Goal: Task Accomplishment & Management: Complete application form

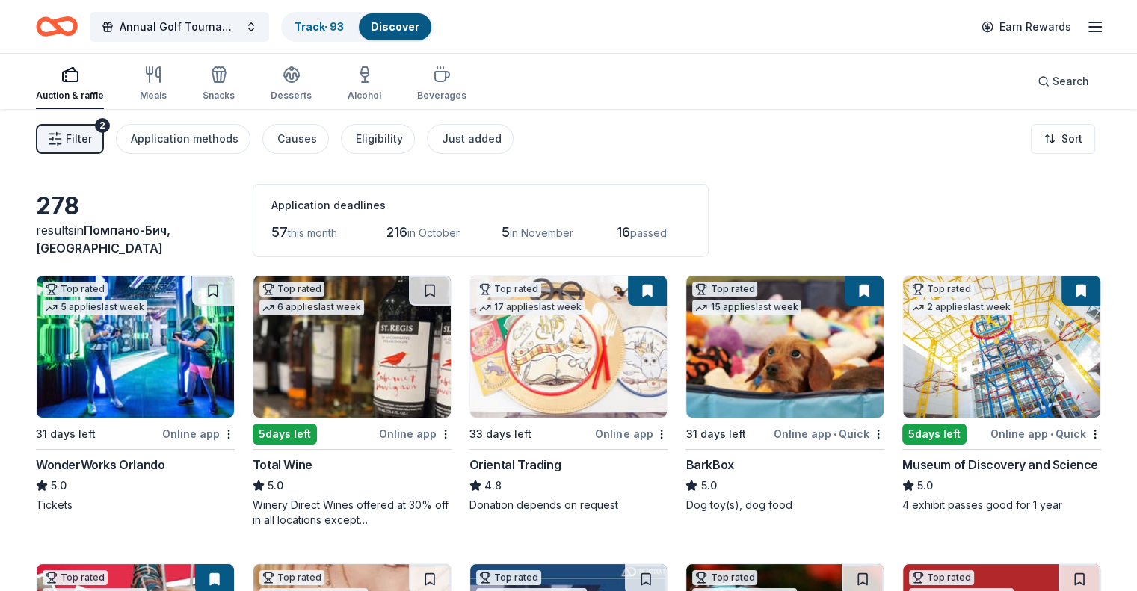
click at [92, 143] on span "Filter" at bounding box center [79, 139] width 26 height 18
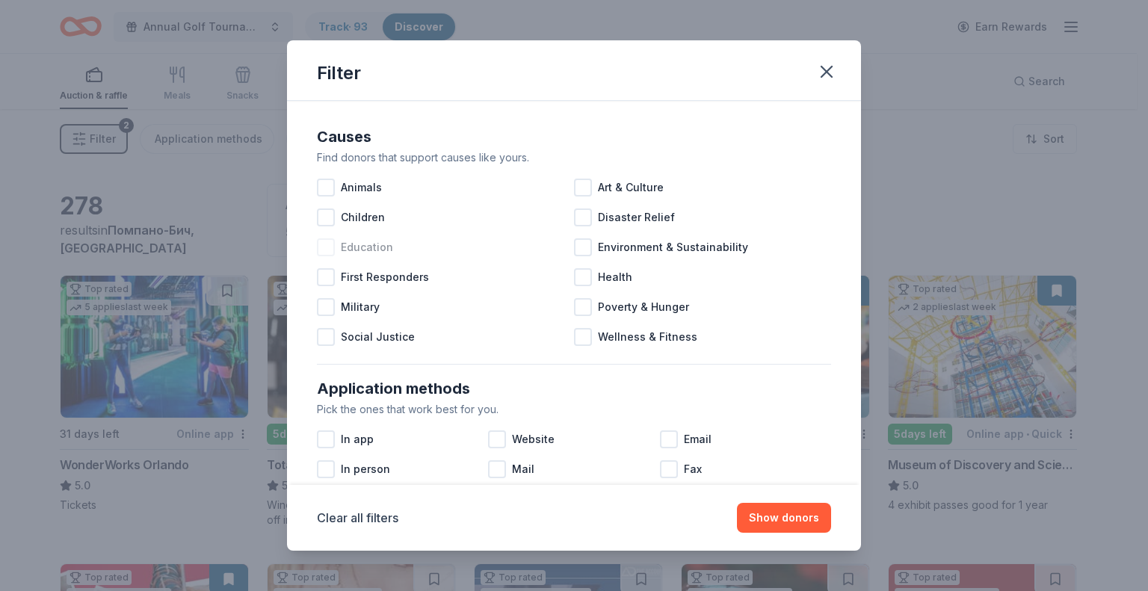
click at [365, 249] on span "Education" at bounding box center [367, 247] width 52 height 18
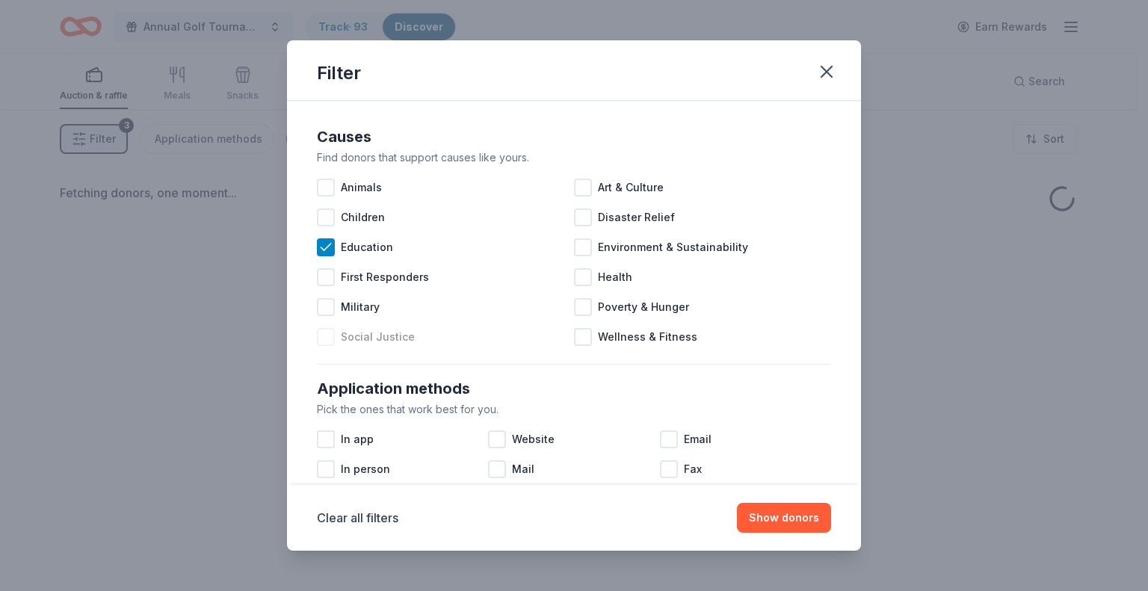
click at [395, 341] on span "Social Justice" at bounding box center [378, 337] width 74 height 18
click at [409, 279] on span "First Responders" at bounding box center [385, 277] width 88 height 18
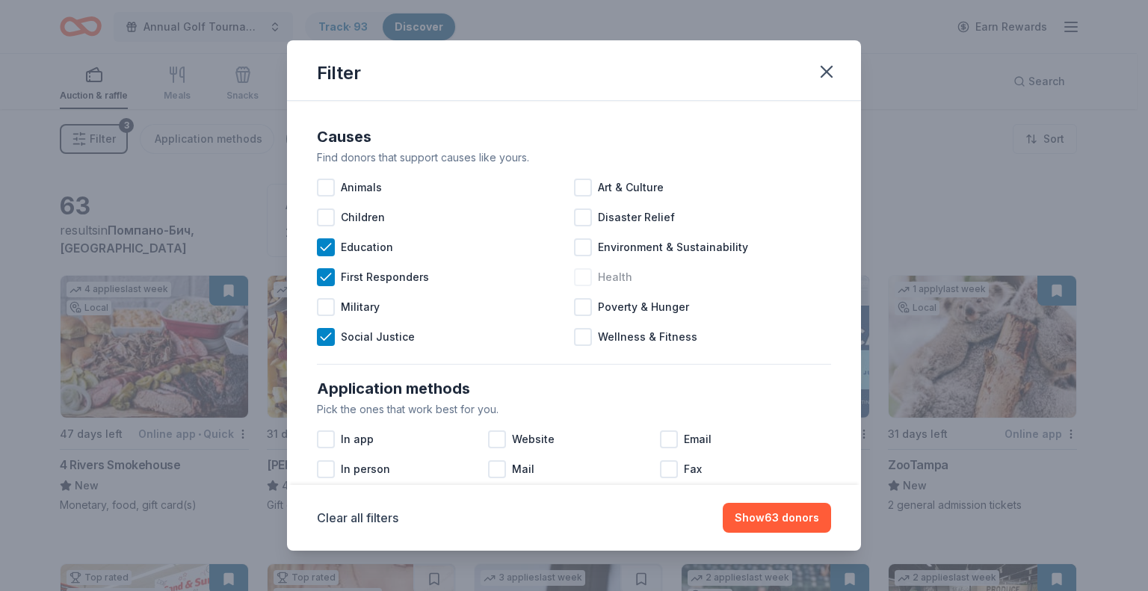
click at [646, 283] on div "Health" at bounding box center [702, 277] width 257 height 30
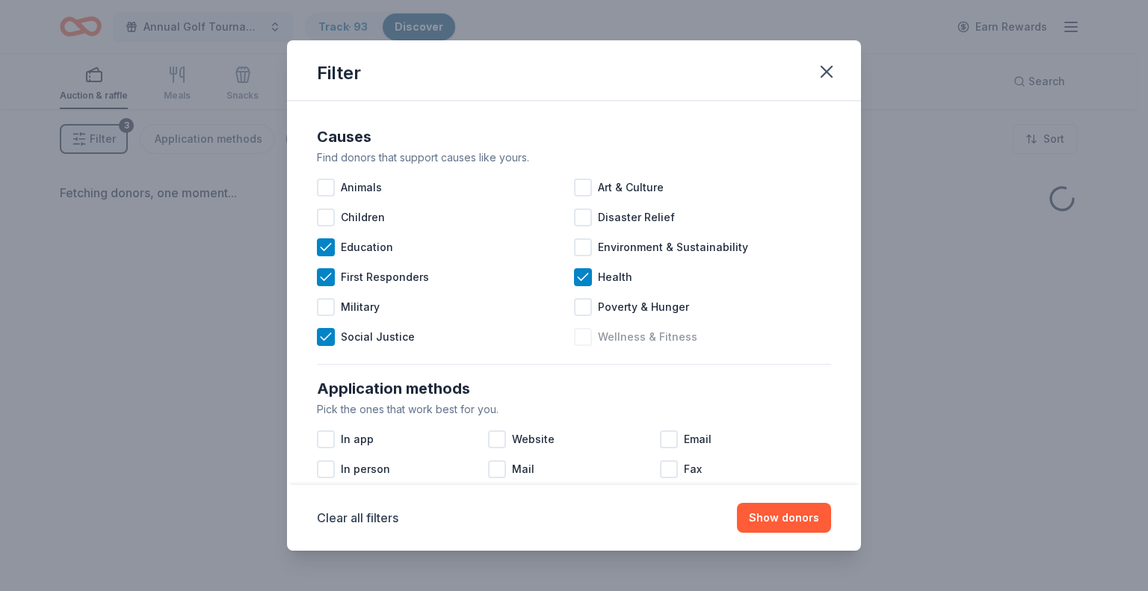
click at [682, 342] on span "Wellness & Fitness" at bounding box center [647, 337] width 99 height 18
click at [369, 217] on span "Children" at bounding box center [363, 218] width 44 height 18
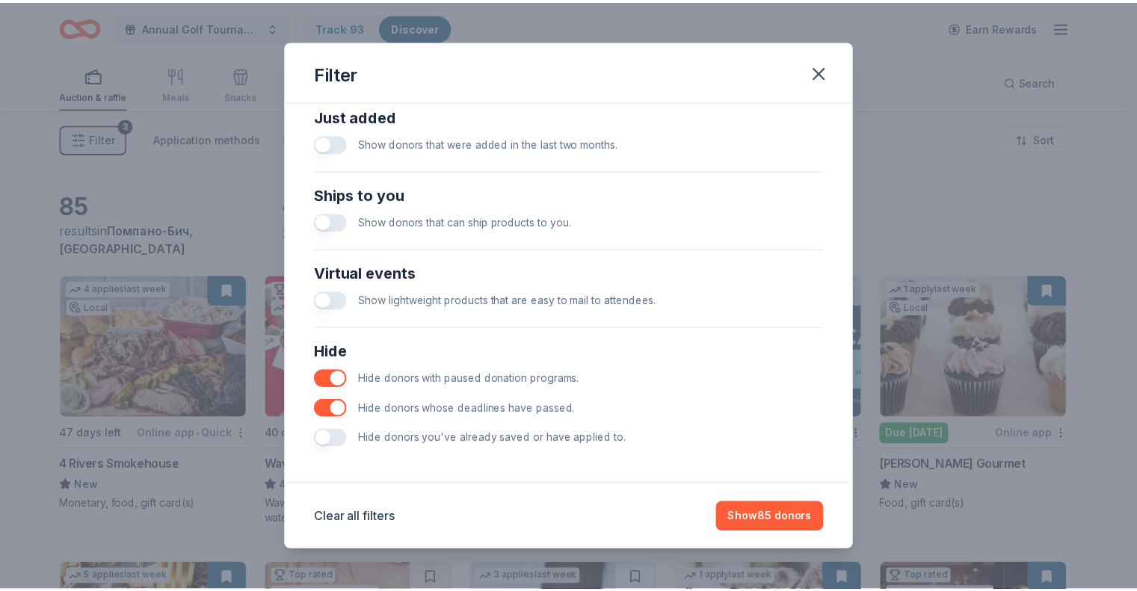
scroll to position [599, 0]
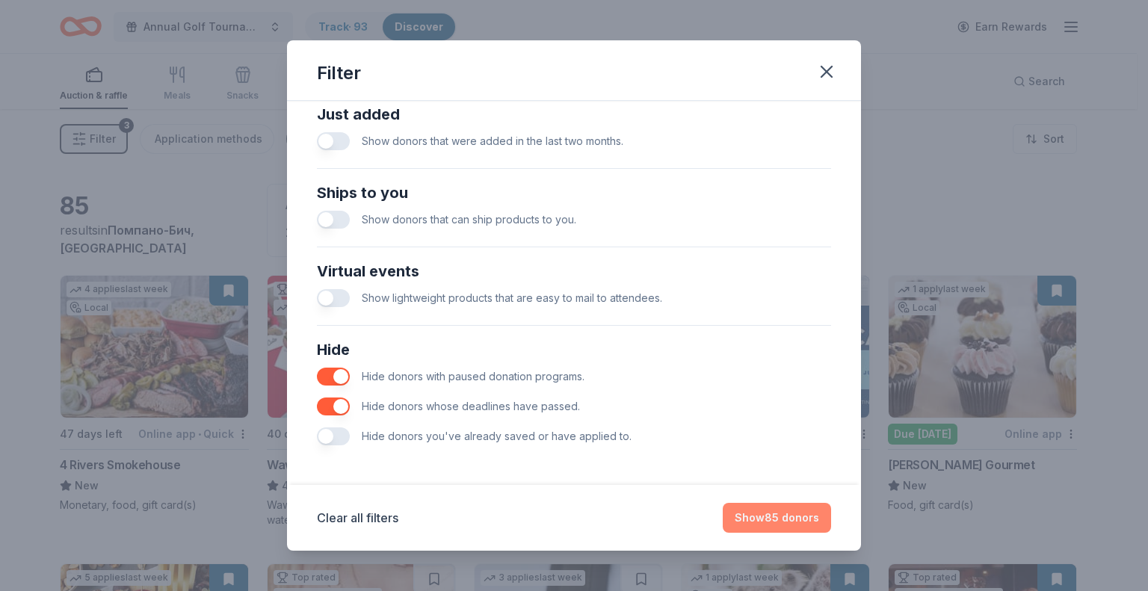
click at [771, 513] on button "Show 85 donors" at bounding box center [777, 518] width 108 height 30
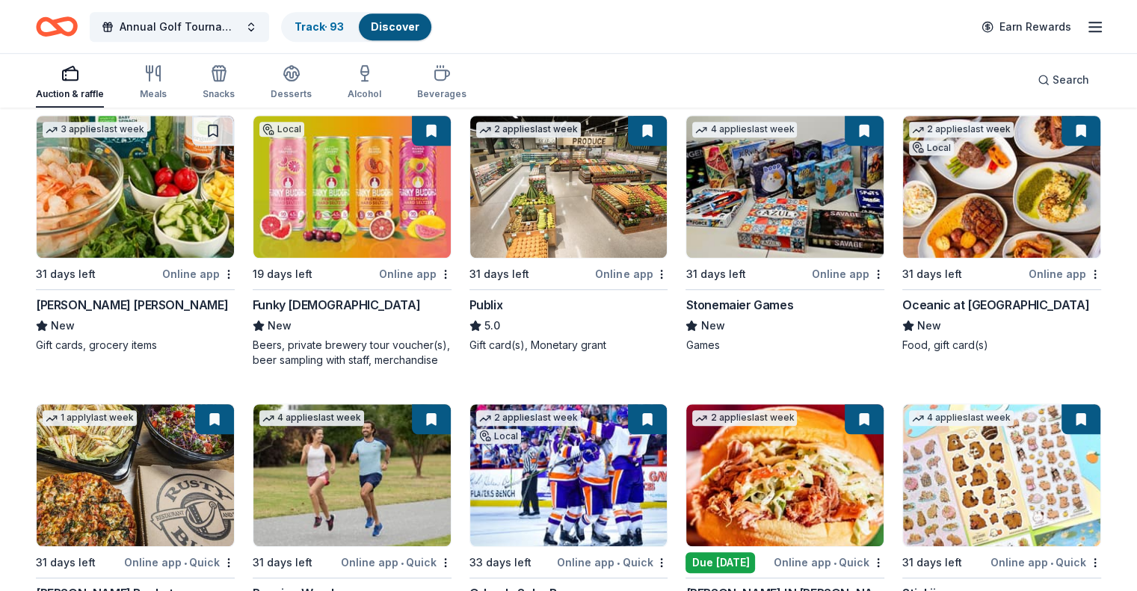
scroll to position [1021, 0]
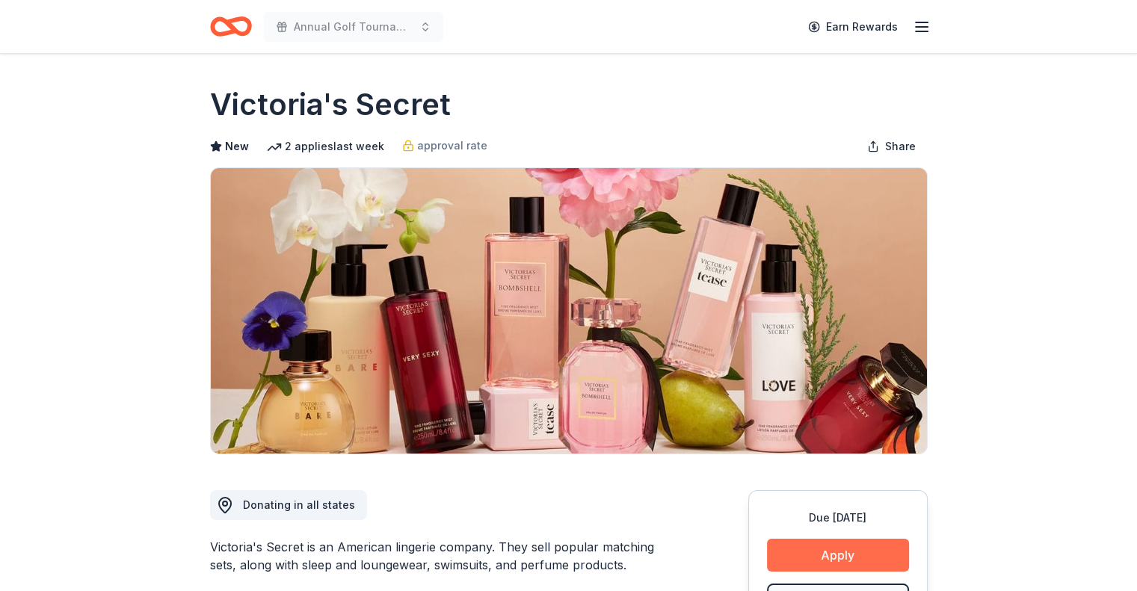
click at [822, 555] on button "Apply" at bounding box center [838, 555] width 142 height 33
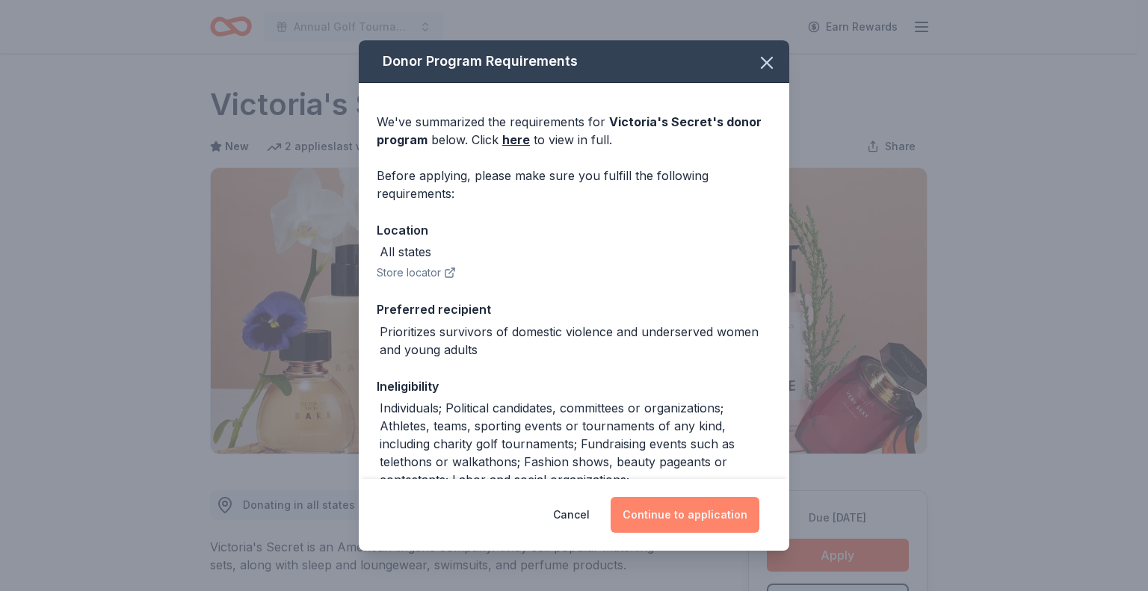
click at [643, 511] on button "Continue to application" at bounding box center [685, 515] width 149 height 36
